Goal: Contribute content: Contribute content

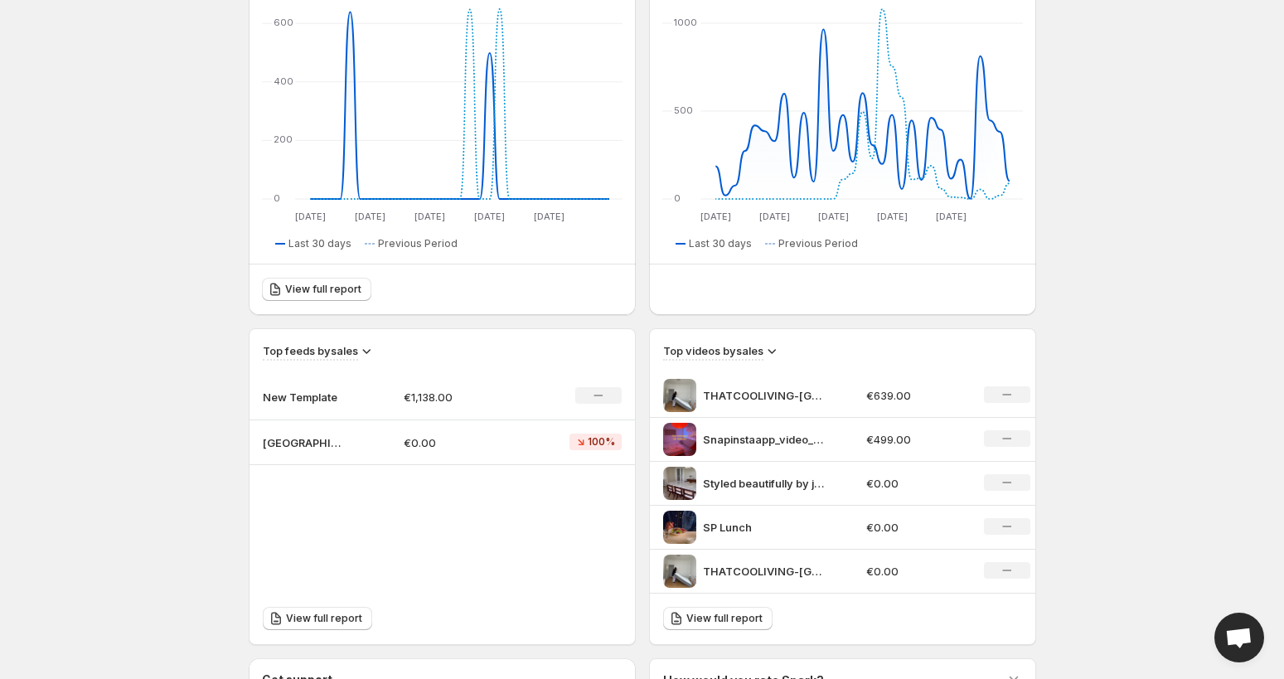
scroll to position [274, 0]
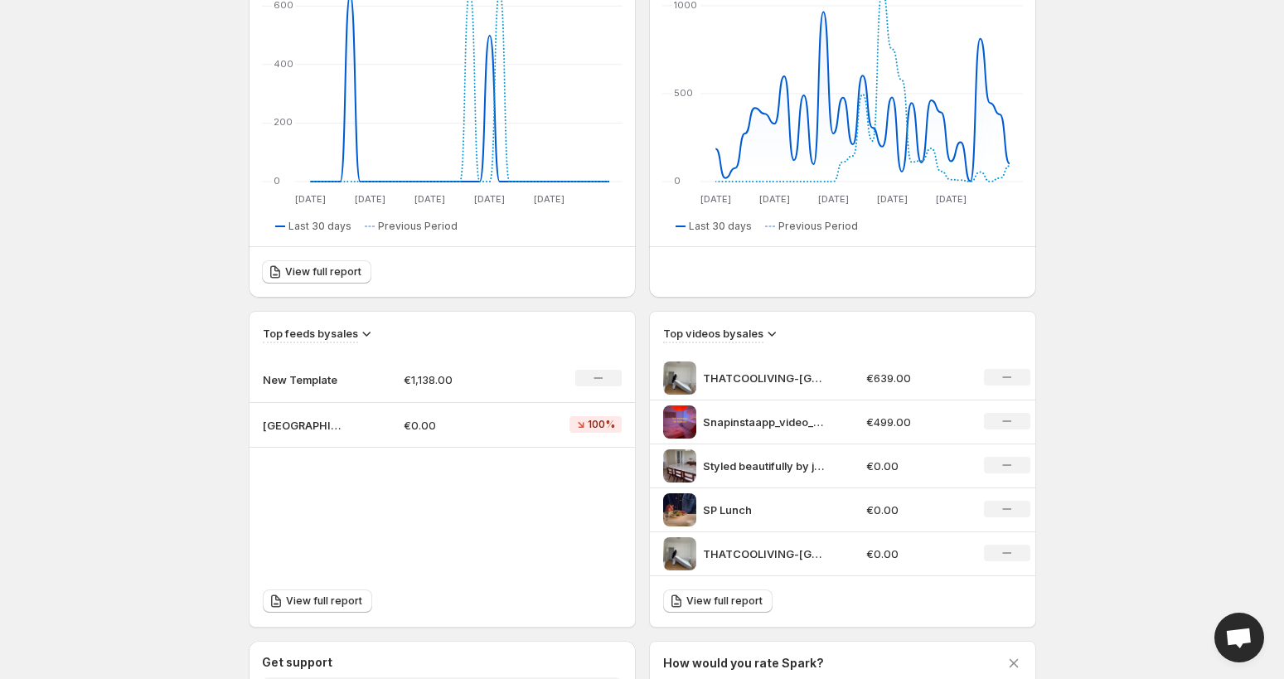
click at [313, 375] on p "New Template" at bounding box center [304, 379] width 83 height 17
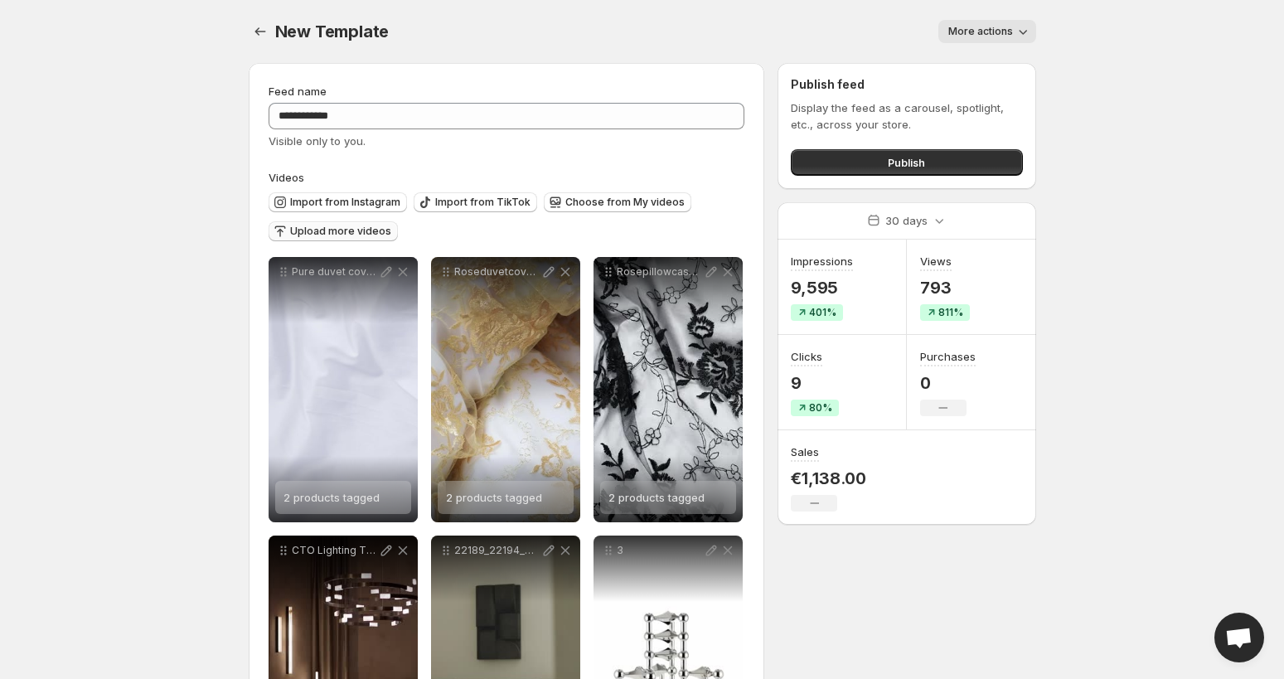
click at [347, 237] on span "Upload more videos" at bounding box center [340, 231] width 101 height 13
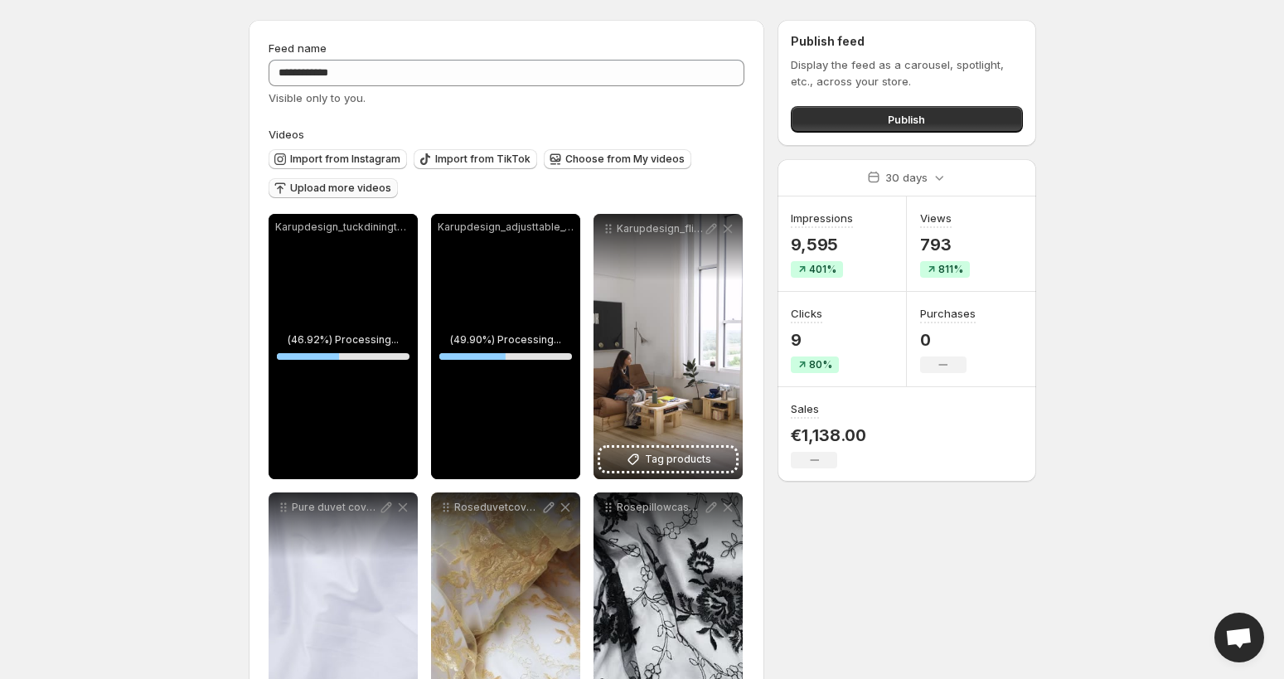
scroll to position [41, 0]
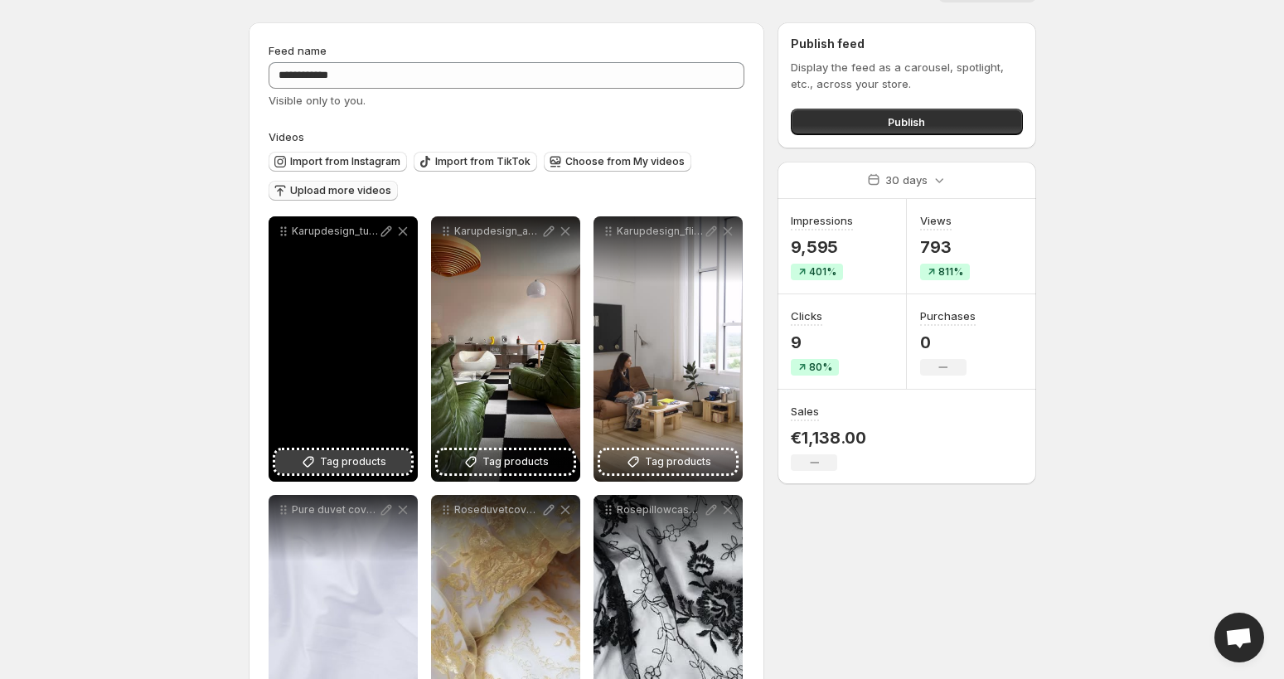
click at [323, 464] on span "Tag products" at bounding box center [353, 461] width 66 height 17
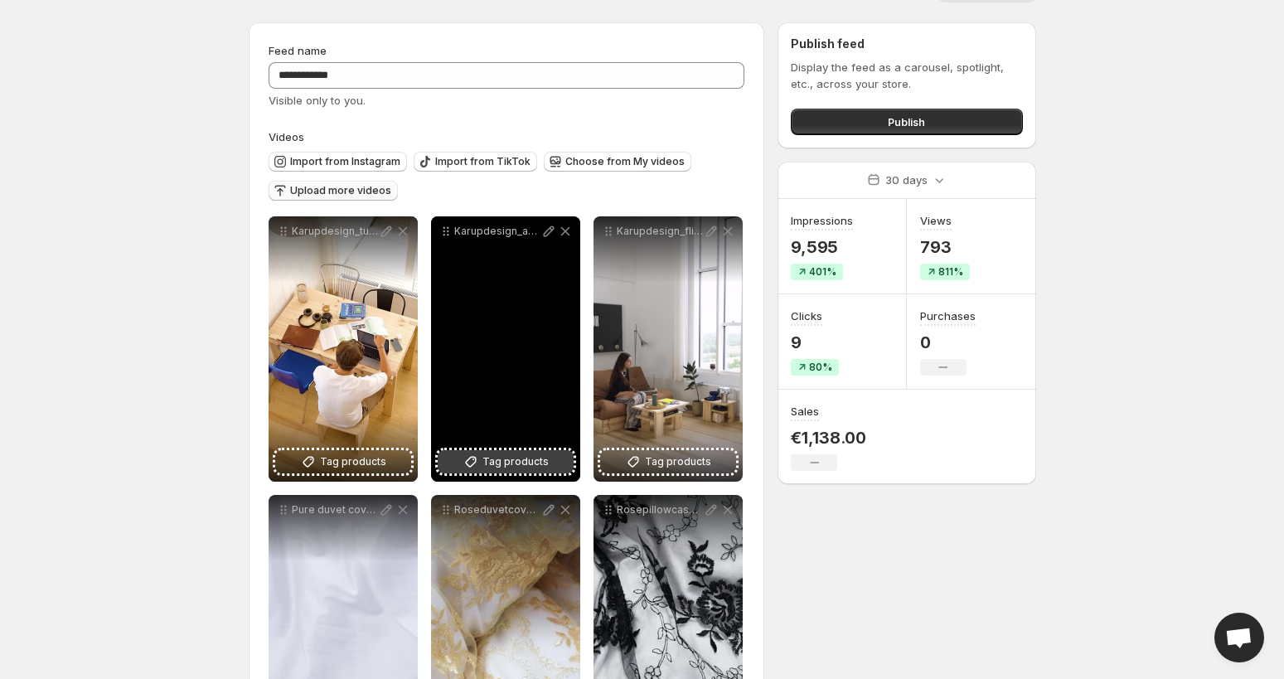
click at [499, 460] on span "Tag products" at bounding box center [515, 461] width 66 height 17
click at [482, 461] on button "Tag products" at bounding box center [506, 461] width 136 height 23
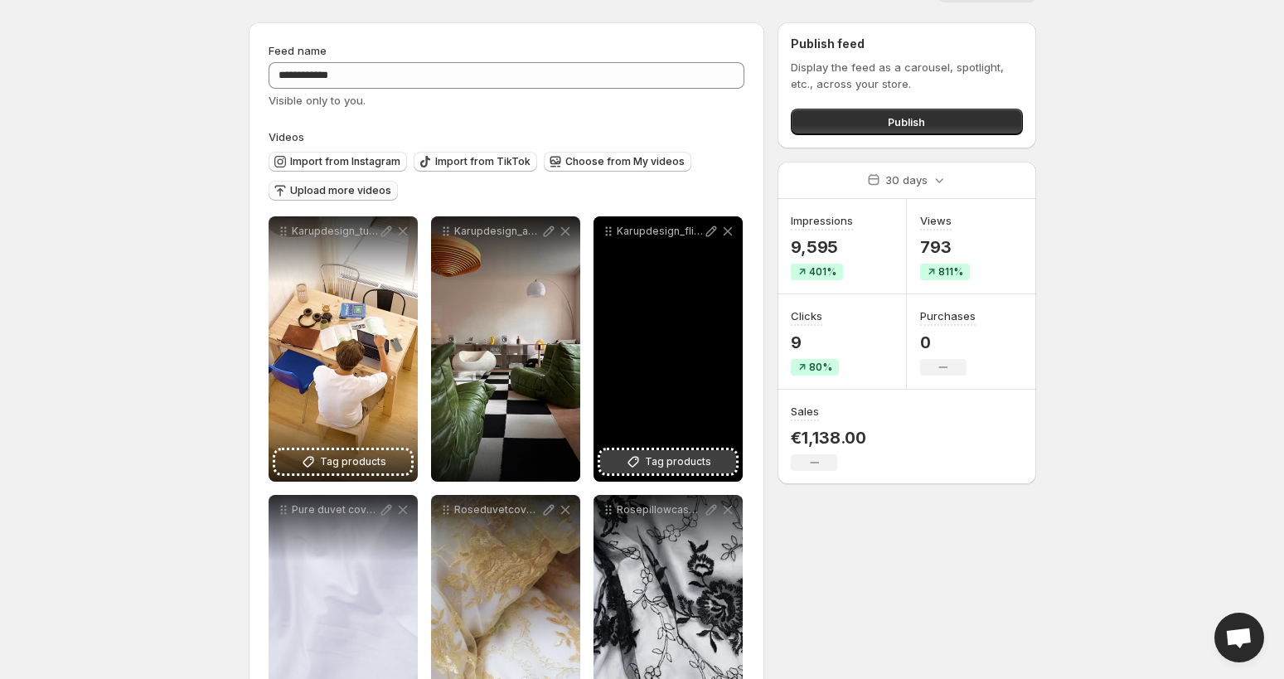
click at [705, 464] on span "Tag products" at bounding box center [678, 461] width 66 height 17
click at [667, 235] on p "Karupdesign_flip_video_3" at bounding box center [660, 231] width 86 height 13
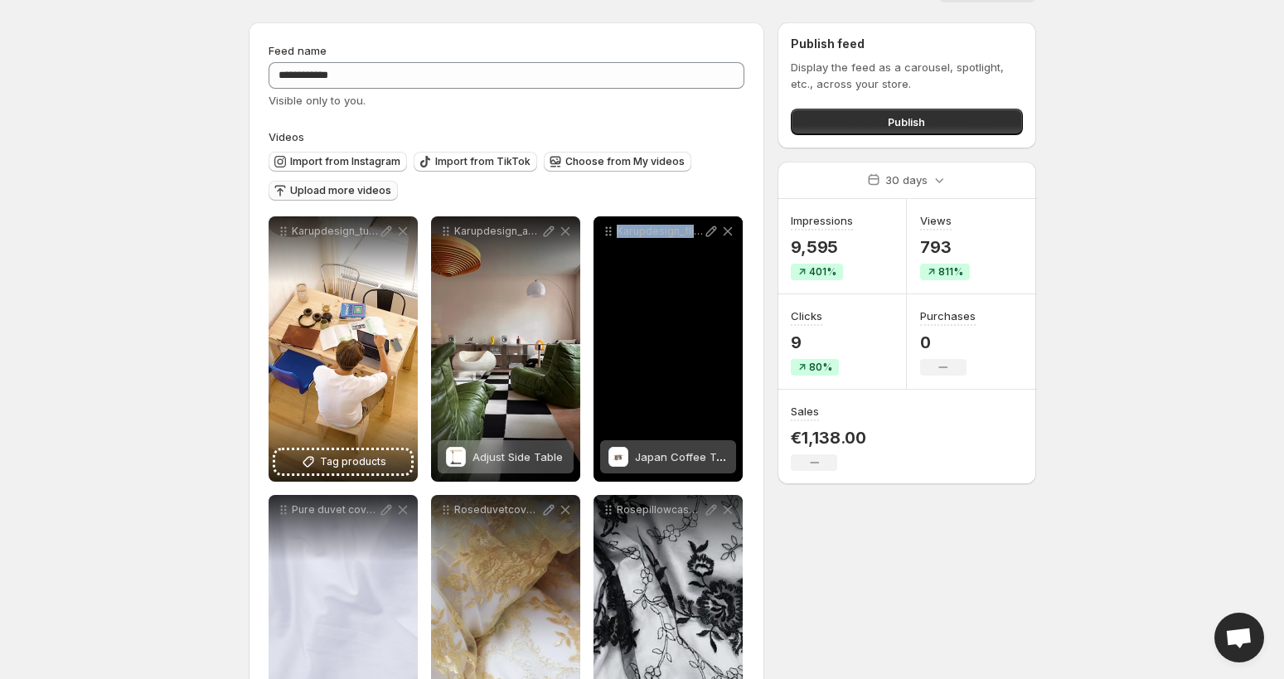
click at [667, 235] on p "Karupdesign_flip_video_3" at bounding box center [660, 231] width 86 height 13
click at [658, 465] on div "Japan Coffee Table" at bounding box center [681, 456] width 93 height 33
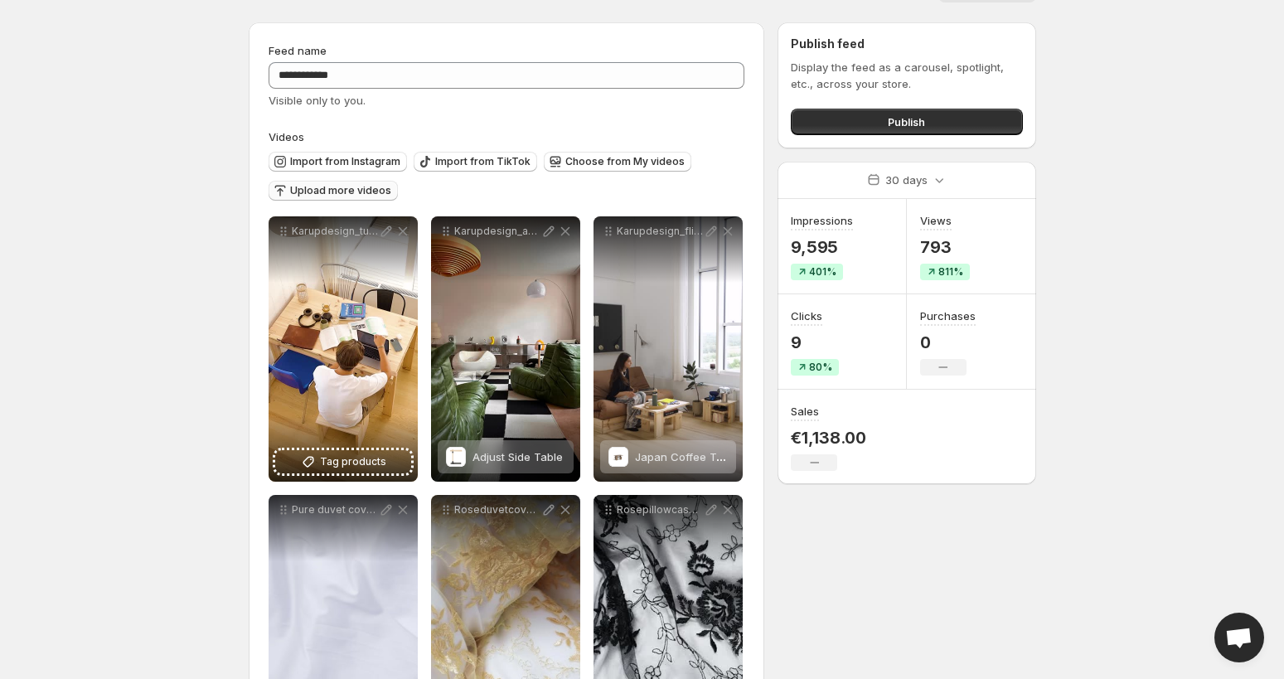
scroll to position [0, 0]
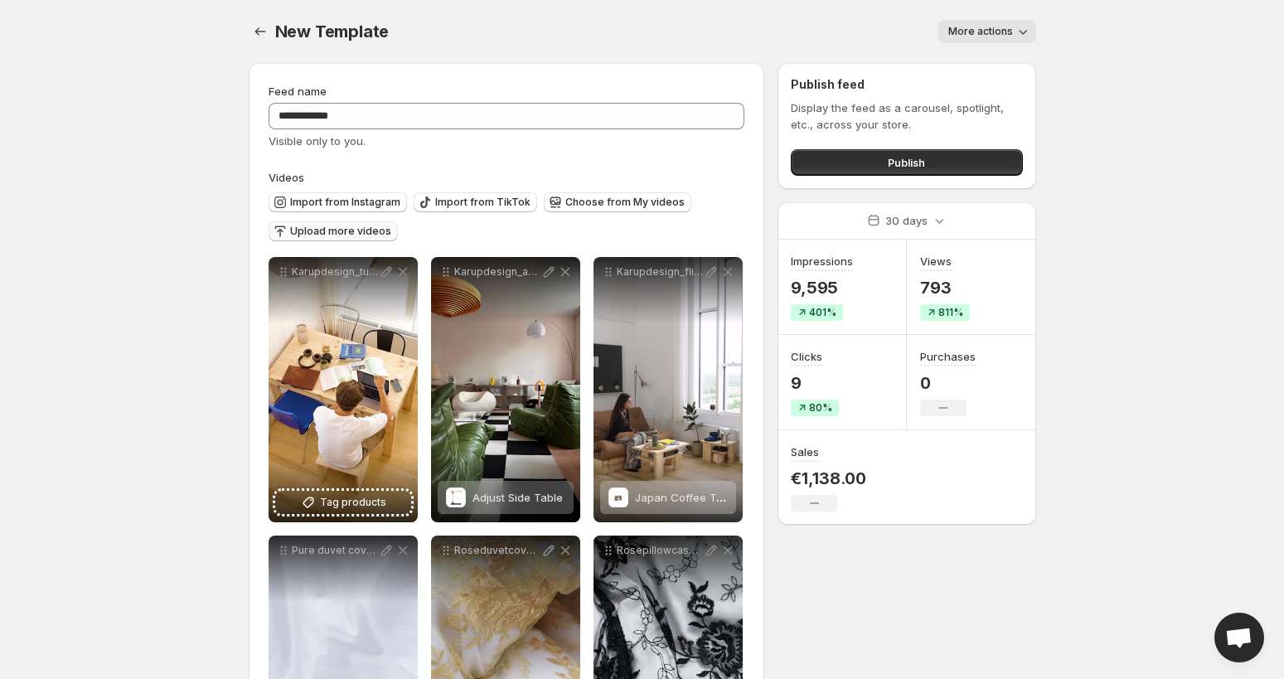
click at [336, 229] on span "Upload more videos" at bounding box center [340, 231] width 101 height 13
